Goal: Task Accomplishment & Management: Manage account settings

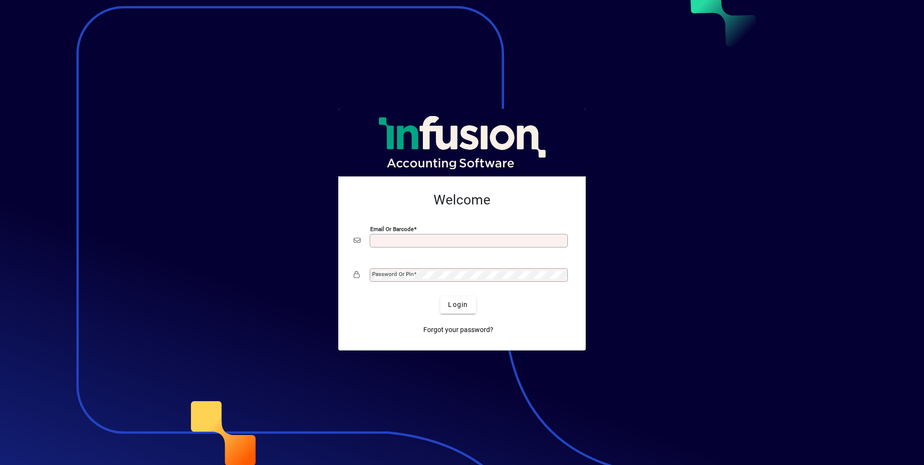
click at [415, 237] on input "Email or Barcode" at bounding box center [469, 241] width 195 height 8
type input "**********"
click at [392, 279] on div "Password or Pin" at bounding box center [469, 275] width 198 height 14
click at [459, 306] on span "Login" at bounding box center [458, 305] width 20 height 10
